Goal: Task Accomplishment & Management: Manage account settings

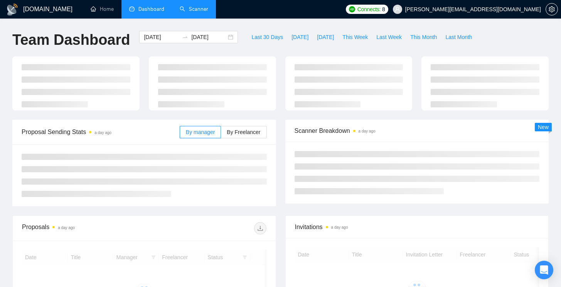
click at [201, 11] on link "Scanner" at bounding box center [194, 9] width 29 height 7
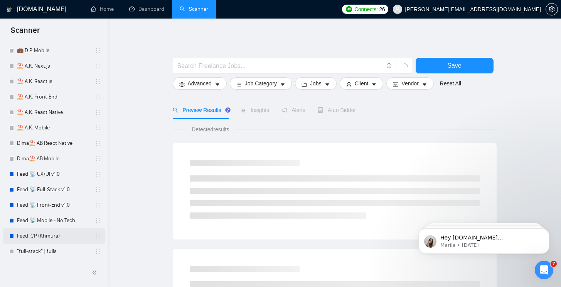
click at [53, 233] on link "Feed ICP (Khmura)" at bounding box center [53, 235] width 73 height 15
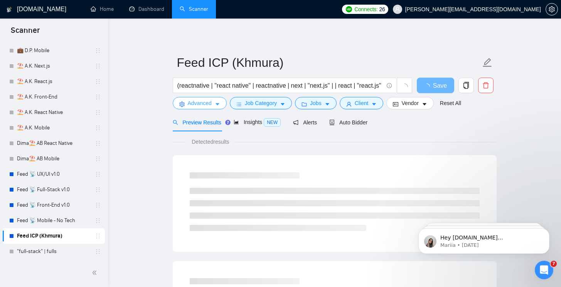
click at [220, 105] on icon "caret-down" at bounding box center [217, 103] width 5 height 5
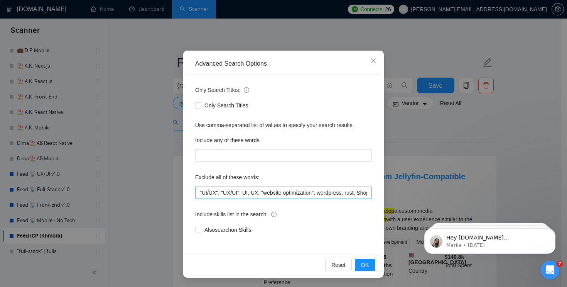
scroll to position [34, 0]
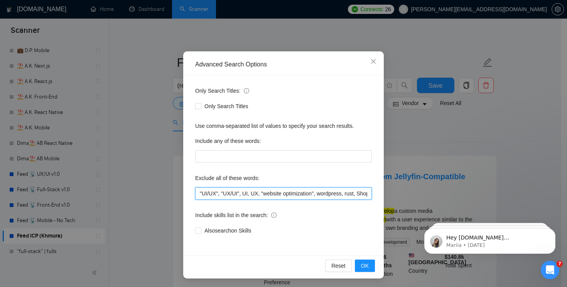
click at [320, 193] on input ""UI/UX", "UX/UI", UI, UX, "website optimization", wordpress, rust, Shopify, go,…" at bounding box center [283, 193] width 177 height 12
click at [371, 64] on icon "close" at bounding box center [373, 61] width 6 height 6
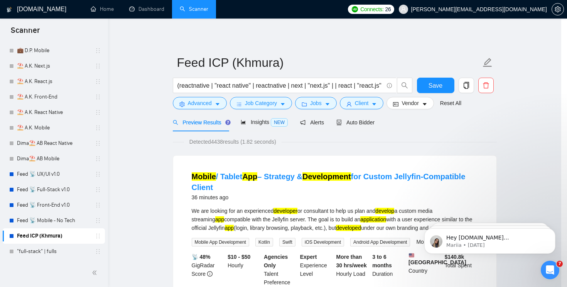
scroll to position [0, 0]
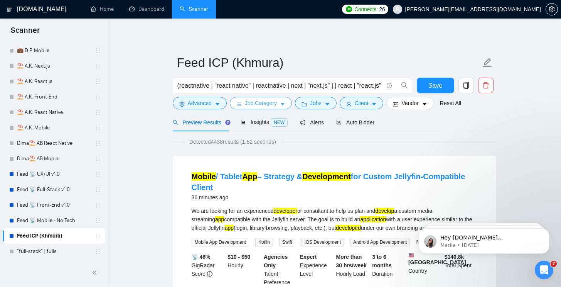
click at [285, 104] on icon "caret-down" at bounding box center [283, 104] width 4 height 2
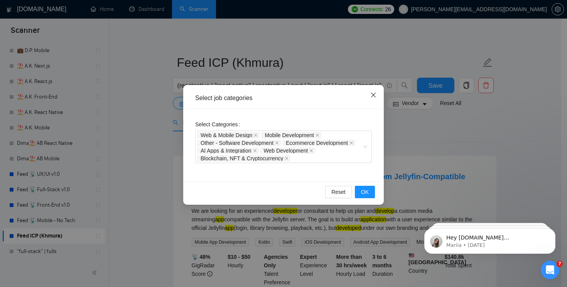
click at [373, 94] on icon "close" at bounding box center [373, 95] width 6 height 6
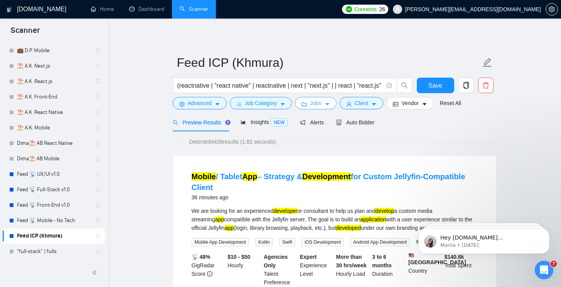
click at [337, 103] on button "Jobs" at bounding box center [316, 103] width 42 height 12
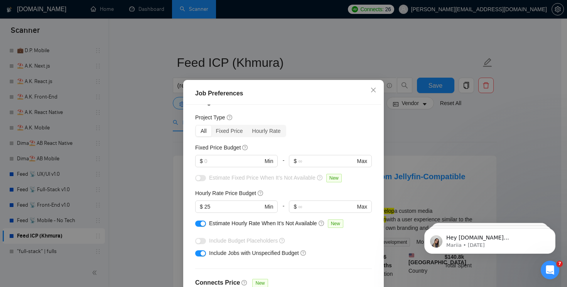
scroll to position [46, 0]
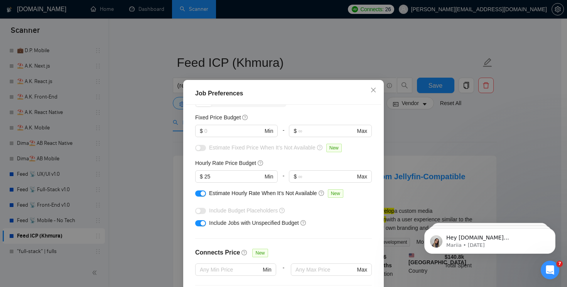
click at [202, 194] on div "button" at bounding box center [203, 193] width 5 height 5
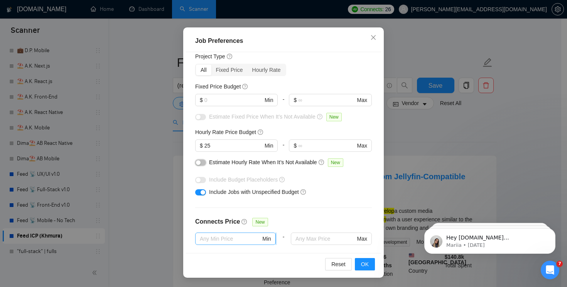
scroll to position [0, 0]
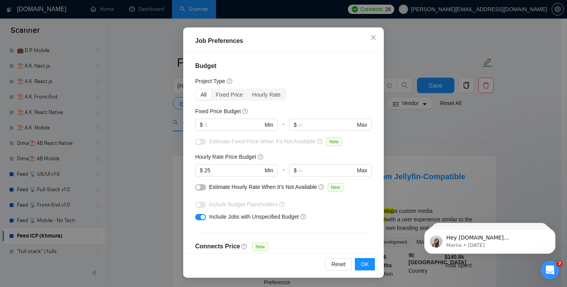
click at [201, 187] on button "button" at bounding box center [200, 187] width 11 height 6
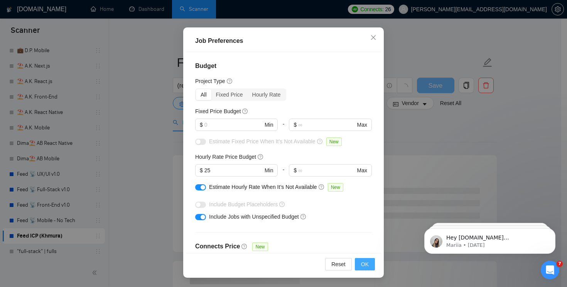
click at [361, 260] on span "OK" at bounding box center [365, 264] width 8 height 8
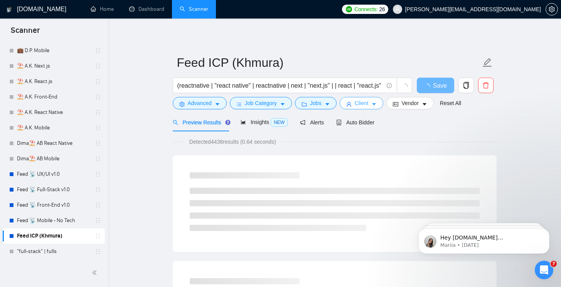
click at [377, 102] on icon "caret-down" at bounding box center [373, 103] width 5 height 5
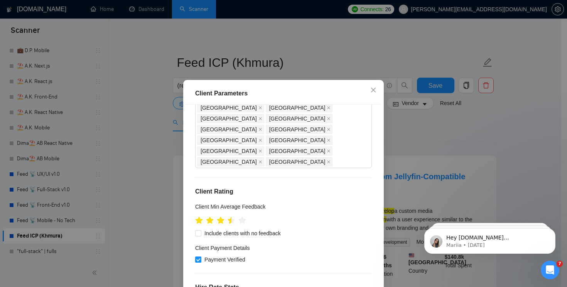
scroll to position [121, 0]
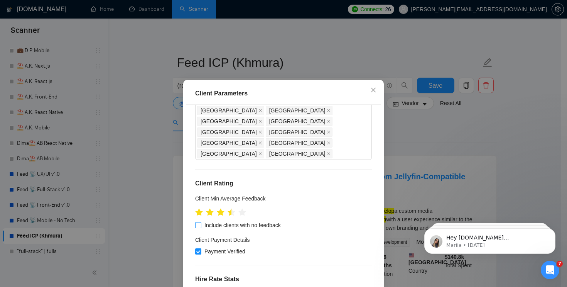
click at [198, 222] on span at bounding box center [198, 225] width 6 height 6
click at [198, 222] on input "Include clients with no feedback" at bounding box center [197, 224] width 5 height 5
checkbox input "true"
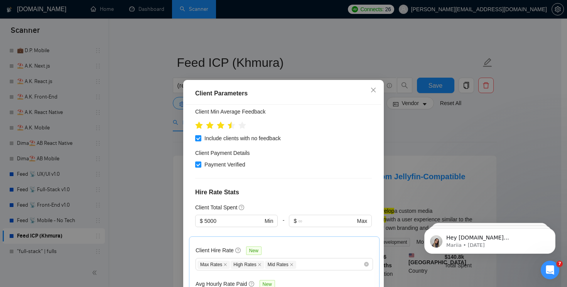
scroll to position [258, 0]
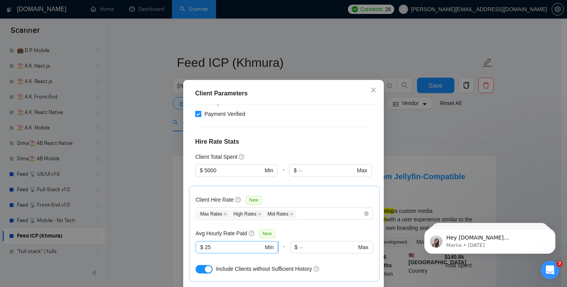
click at [233, 243] on input "25" at bounding box center [234, 247] width 59 height 8
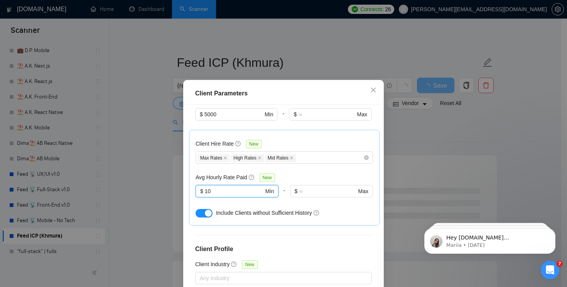
scroll to position [323, 0]
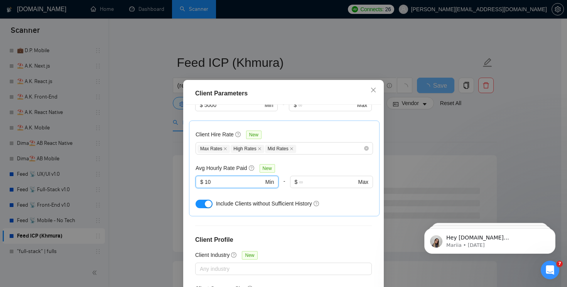
type input "10"
click at [334, 194] on div "Client Location Include Client Countries Select Exclude Client Countries [GEOGR…" at bounding box center [283, 205] width 195 height 201
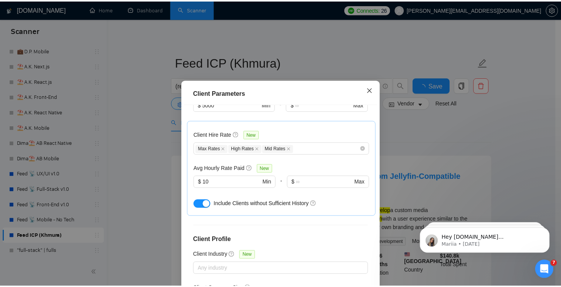
scroll to position [0, 0]
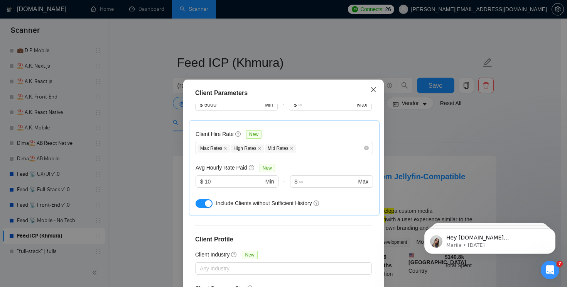
click at [372, 93] on span "Close" at bounding box center [373, 89] width 21 height 21
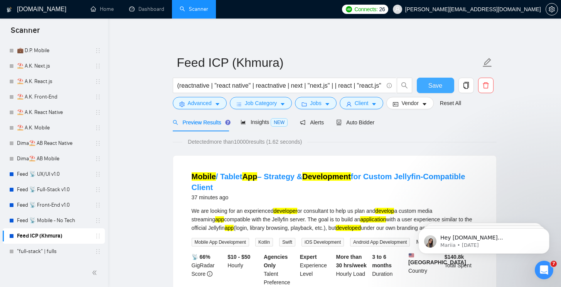
click at [433, 80] on button "Save" at bounding box center [435, 85] width 37 height 15
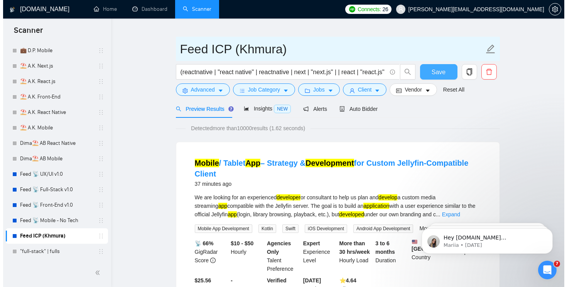
scroll to position [0, 0]
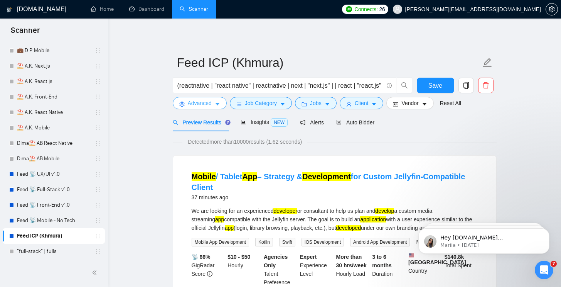
click at [216, 101] on icon "caret-down" at bounding box center [217, 103] width 5 height 5
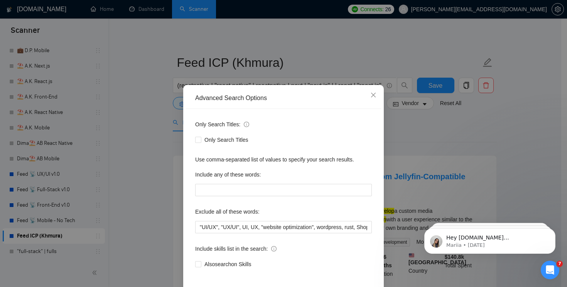
scroll to position [34, 0]
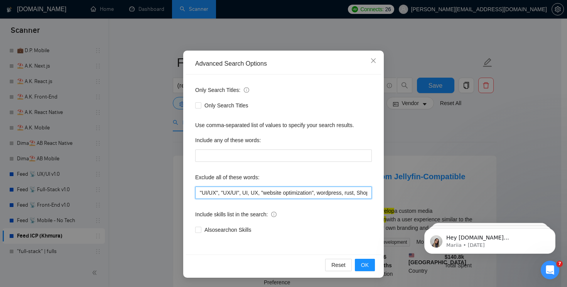
click at [255, 194] on input ""UI/UX", "UX/UI", UI, UX, "website optimization", wordpress, rust, Shopify, go,…" at bounding box center [283, 192] width 177 height 12
type input ""UI/UX", "UX/UI", UI, UX, "website optimization", wordpress, rust, Shopify, go,…"
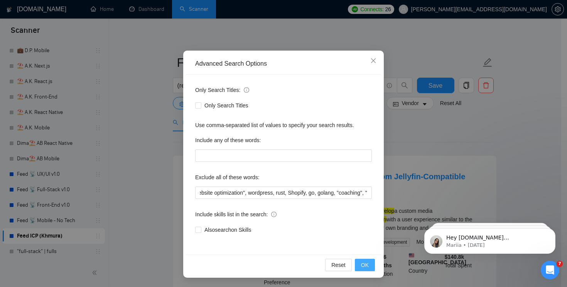
click at [368, 263] on button "OK" at bounding box center [365, 264] width 20 height 12
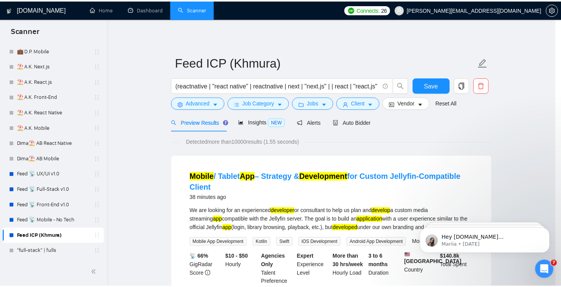
scroll to position [0, 0]
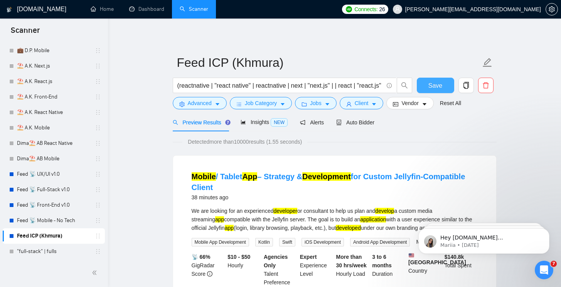
click at [442, 90] on button "Save" at bounding box center [435, 85] width 37 height 15
click at [377, 103] on icon "caret-down" at bounding box center [373, 103] width 5 height 5
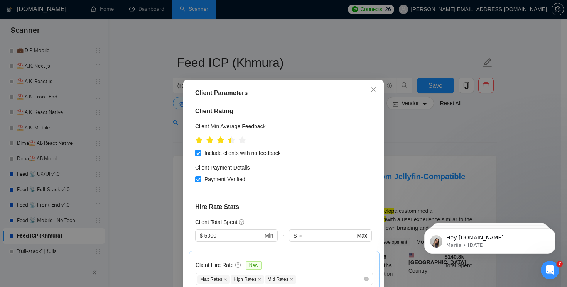
scroll to position [150, 0]
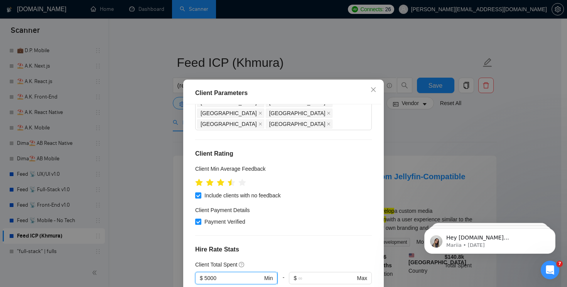
click at [241, 273] on input "5000" at bounding box center [233, 277] width 58 height 8
type input "0"
click at [238, 240] on div "$0" at bounding box center [232, 239] width 71 height 8
click at [280, 188] on div "Client Location Include Client Countries Select Exclude Client Countries [GEOGR…" at bounding box center [283, 204] width 195 height 201
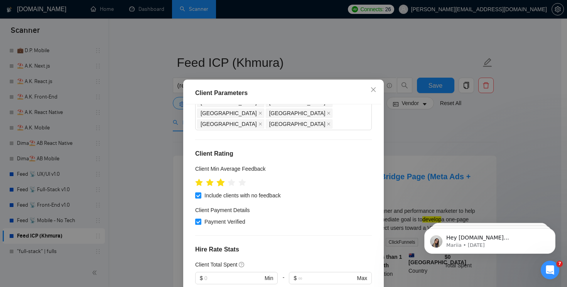
click at [220, 178] on icon "star" at bounding box center [220, 182] width 8 height 8
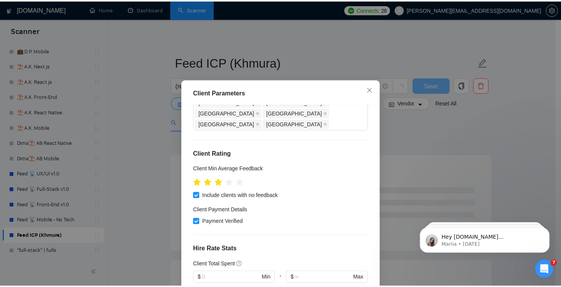
scroll to position [207, 0]
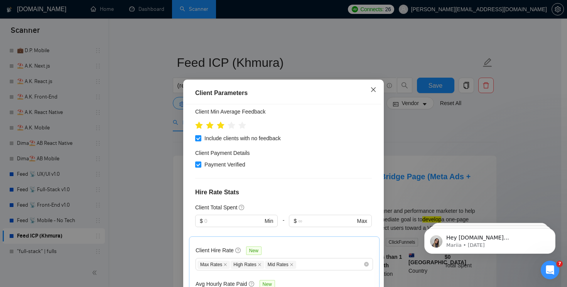
click at [370, 93] on icon "close" at bounding box center [373, 89] width 6 height 6
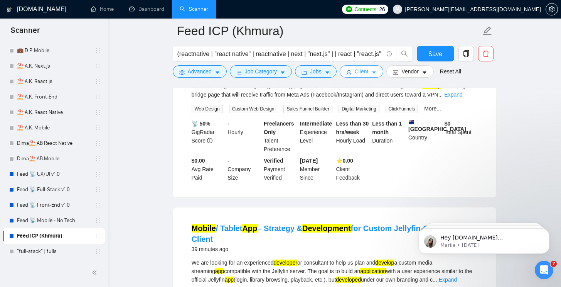
scroll to position [0, 0]
